Goal: Task Accomplishment & Management: Manage account settings

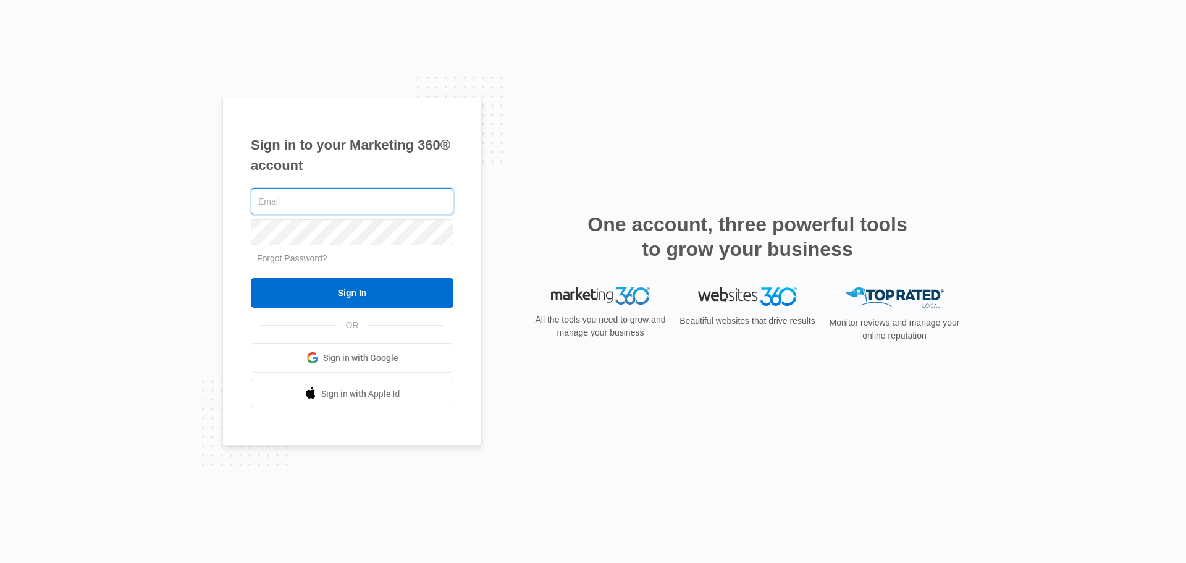
type input "[PERSON_NAME][EMAIL_ADDRESS][PERSON_NAME][DOMAIN_NAME]"
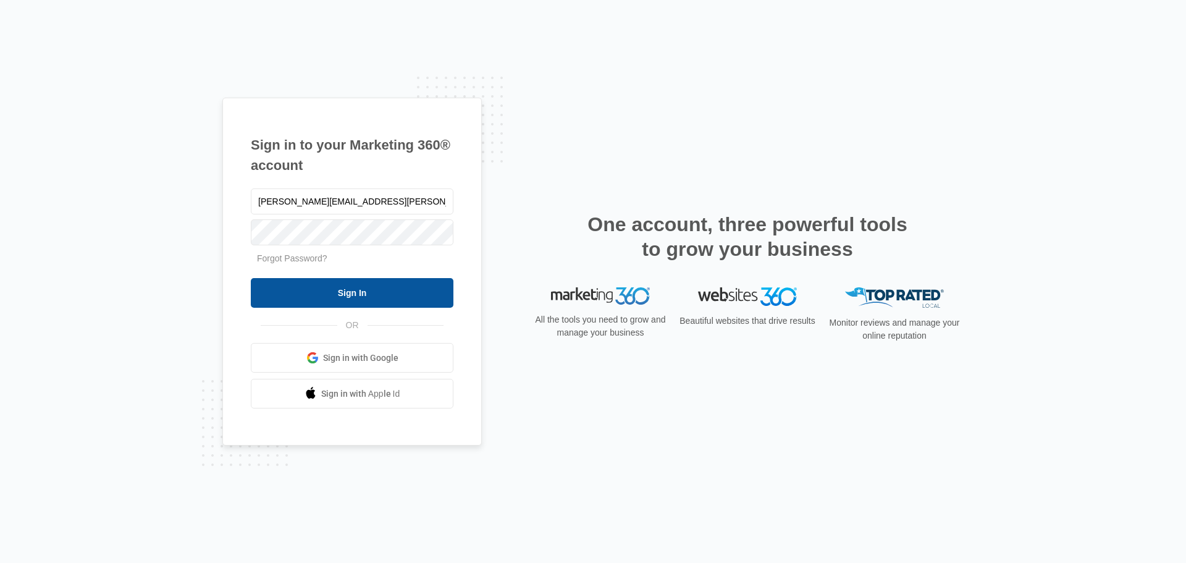
click at [320, 288] on input "Sign In" at bounding box center [352, 293] width 203 height 30
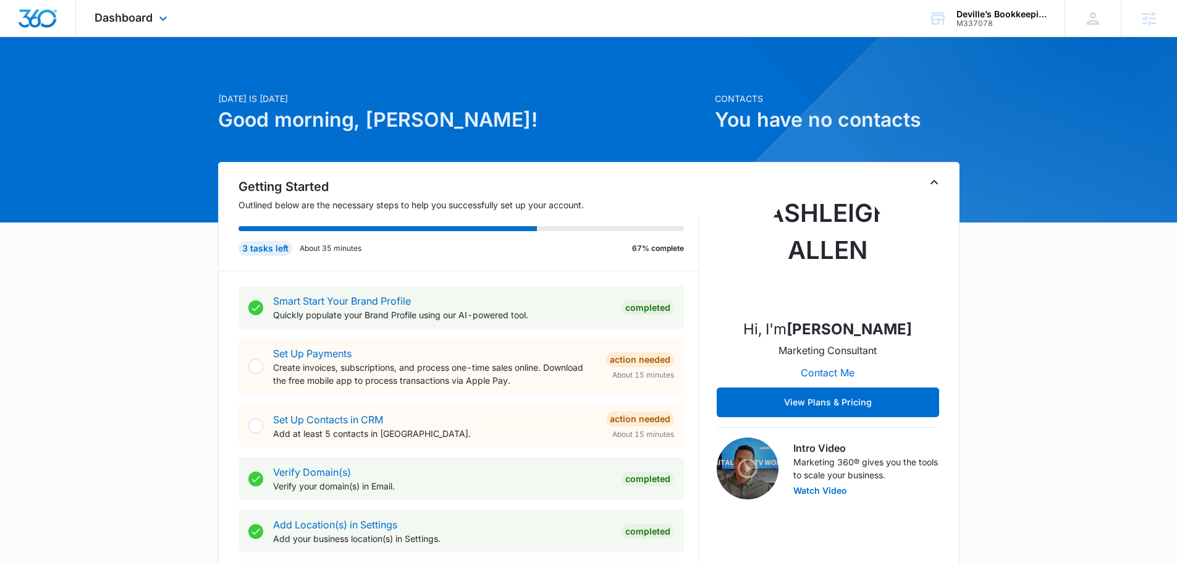
click at [145, 33] on div "Dashboard Apps Reputation Websites Forms CRM Email Social Content Ads Intellige…" at bounding box center [132, 18] width 113 height 36
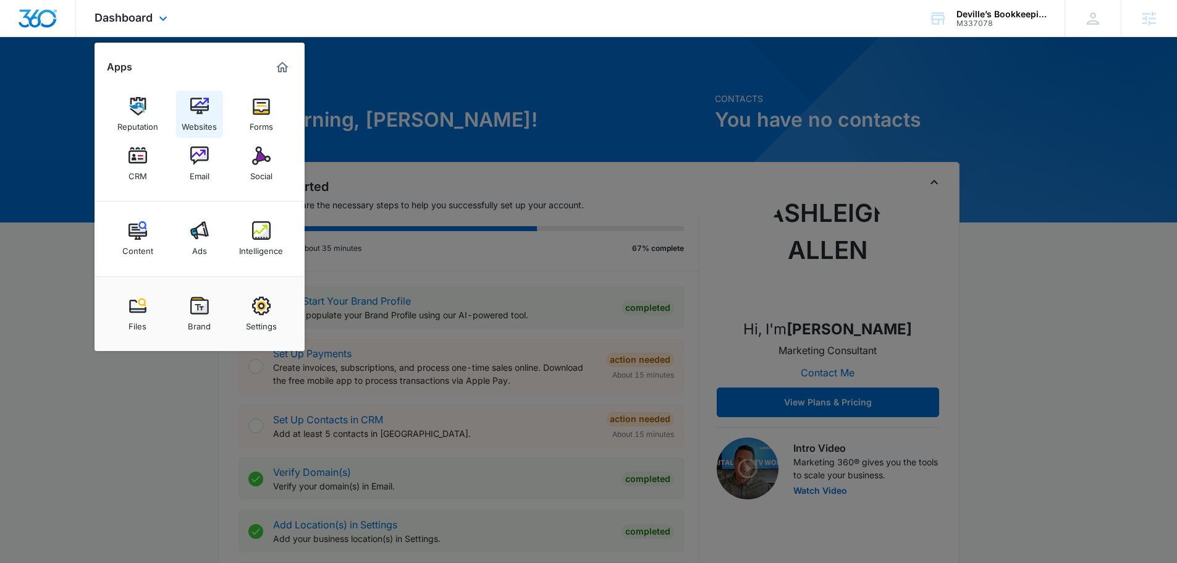
click at [208, 117] on div "Websites" at bounding box center [199, 124] width 35 height 16
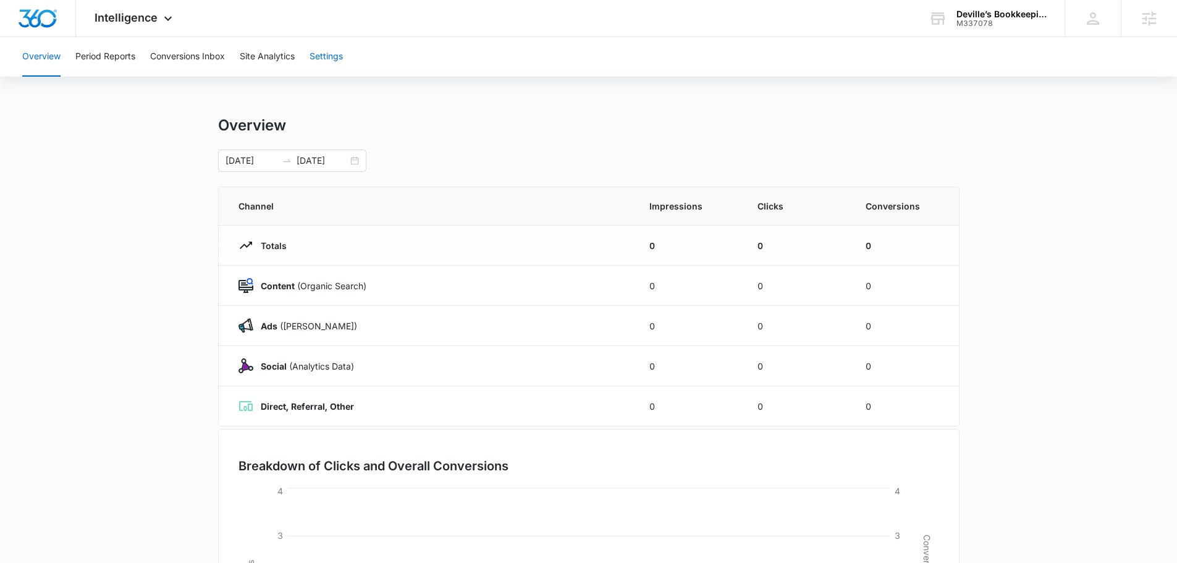
click at [343, 68] on button "Settings" at bounding box center [326, 57] width 33 height 40
